Goal: Task Accomplishment & Management: Manage account settings

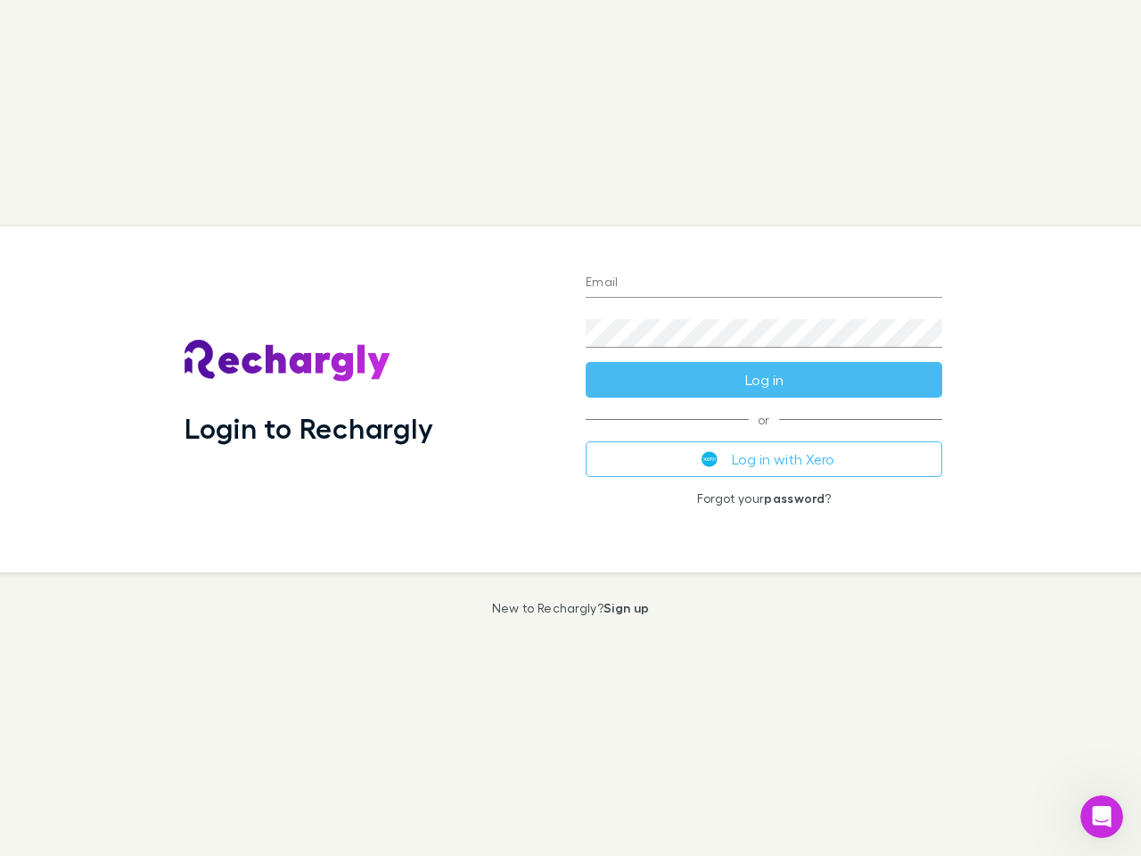
click at [571, 428] on div "Login to Rechargly" at bounding box center [370, 399] width 401 height 346
click at [764, 283] on input "Email" at bounding box center [764, 283] width 357 height 29
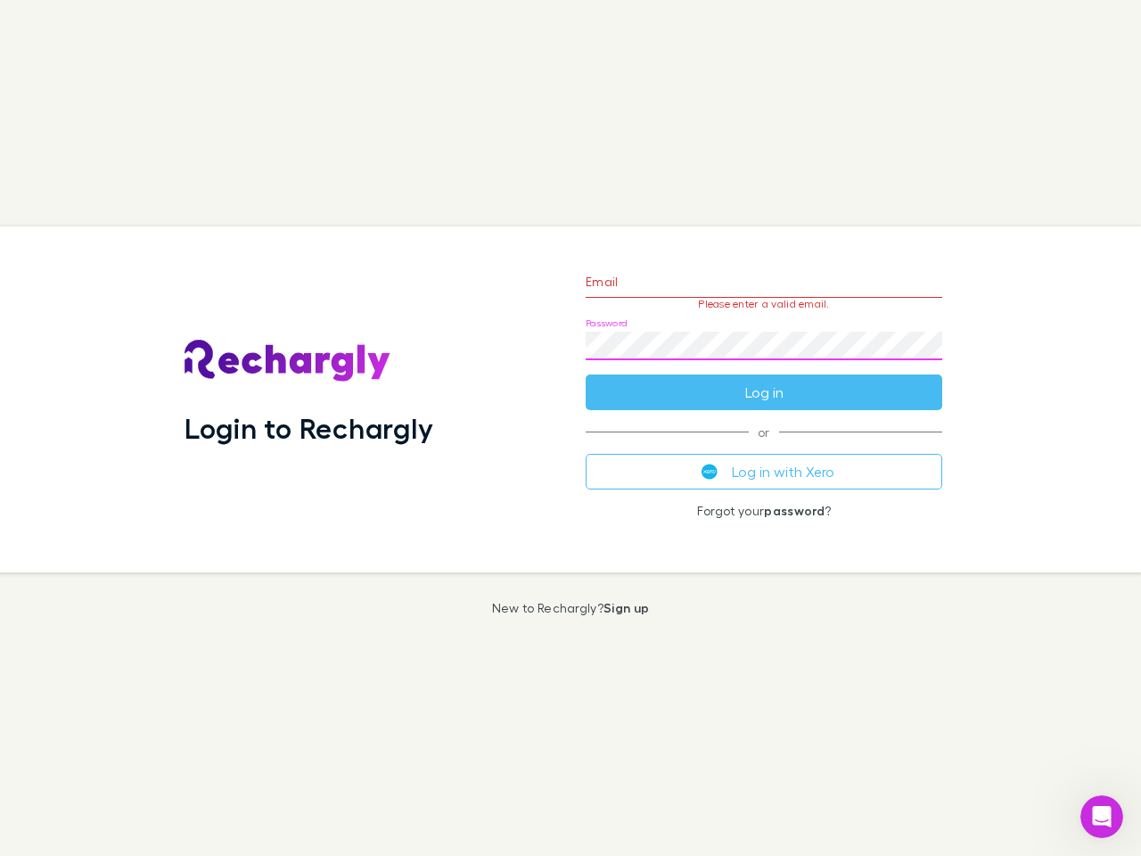
click at [764, 380] on form "Email Please enter a valid email. Password Log in" at bounding box center [764, 332] width 357 height 155
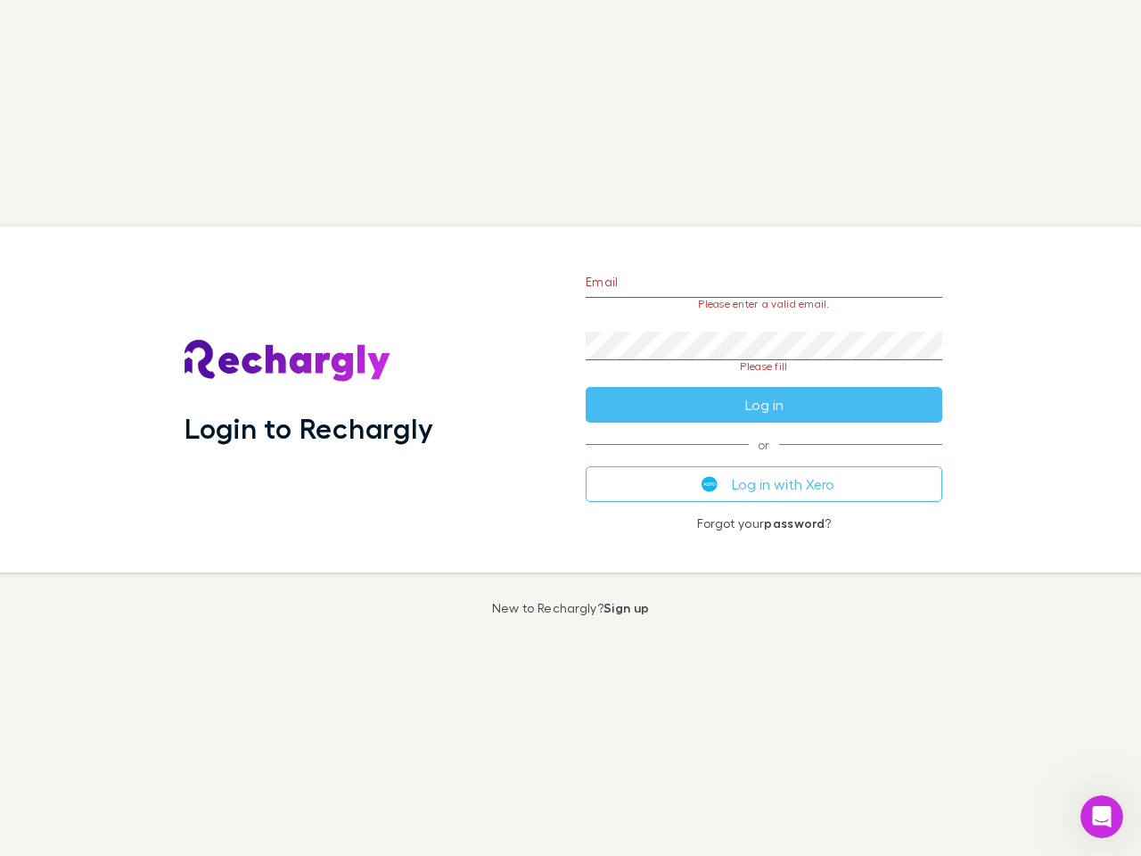
click at [764, 459] on div "Email Please enter a valid email. Password Please fill Log in or Log in with Xe…" at bounding box center [763, 399] width 385 height 346
click at [1102, 817] on icon "Open Intercom Messenger" at bounding box center [1102, 816] width 29 height 29
